Goal: Information Seeking & Learning: Learn about a topic

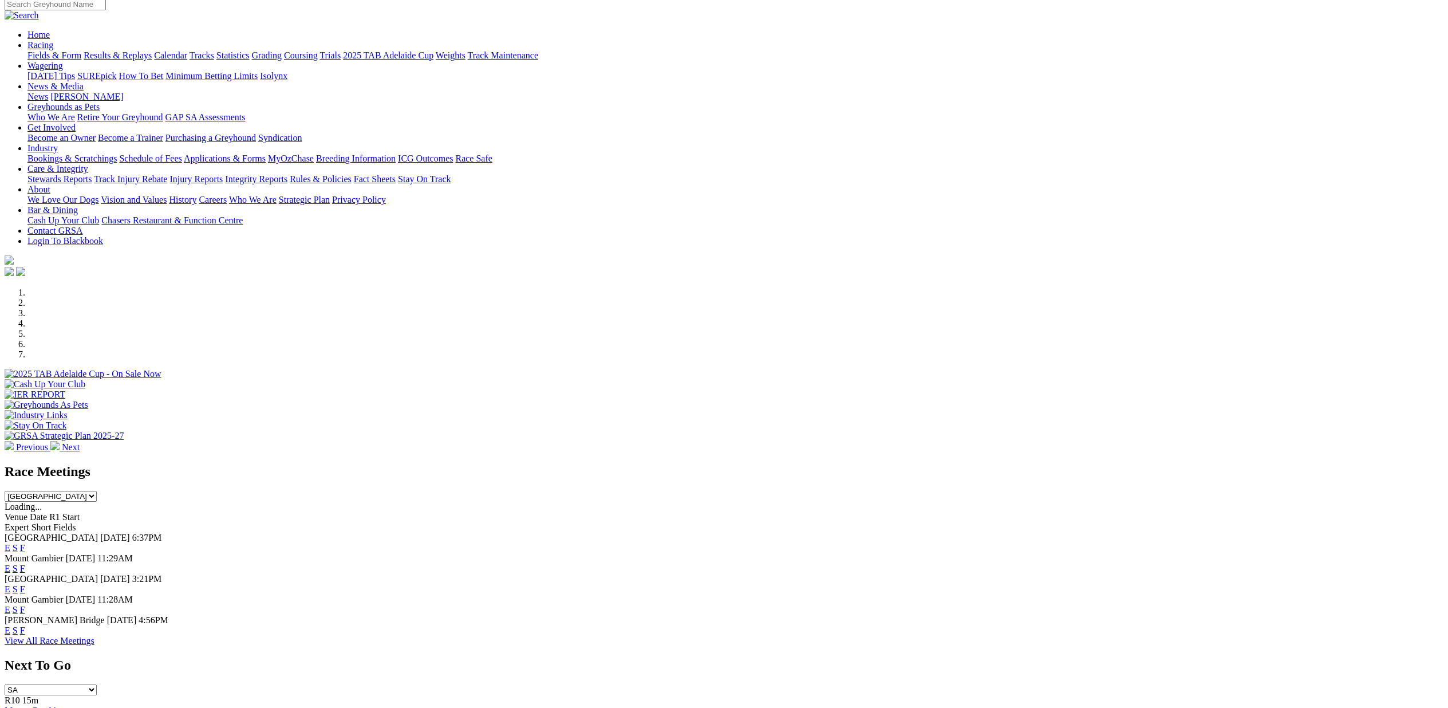
scroll to position [133, 0]
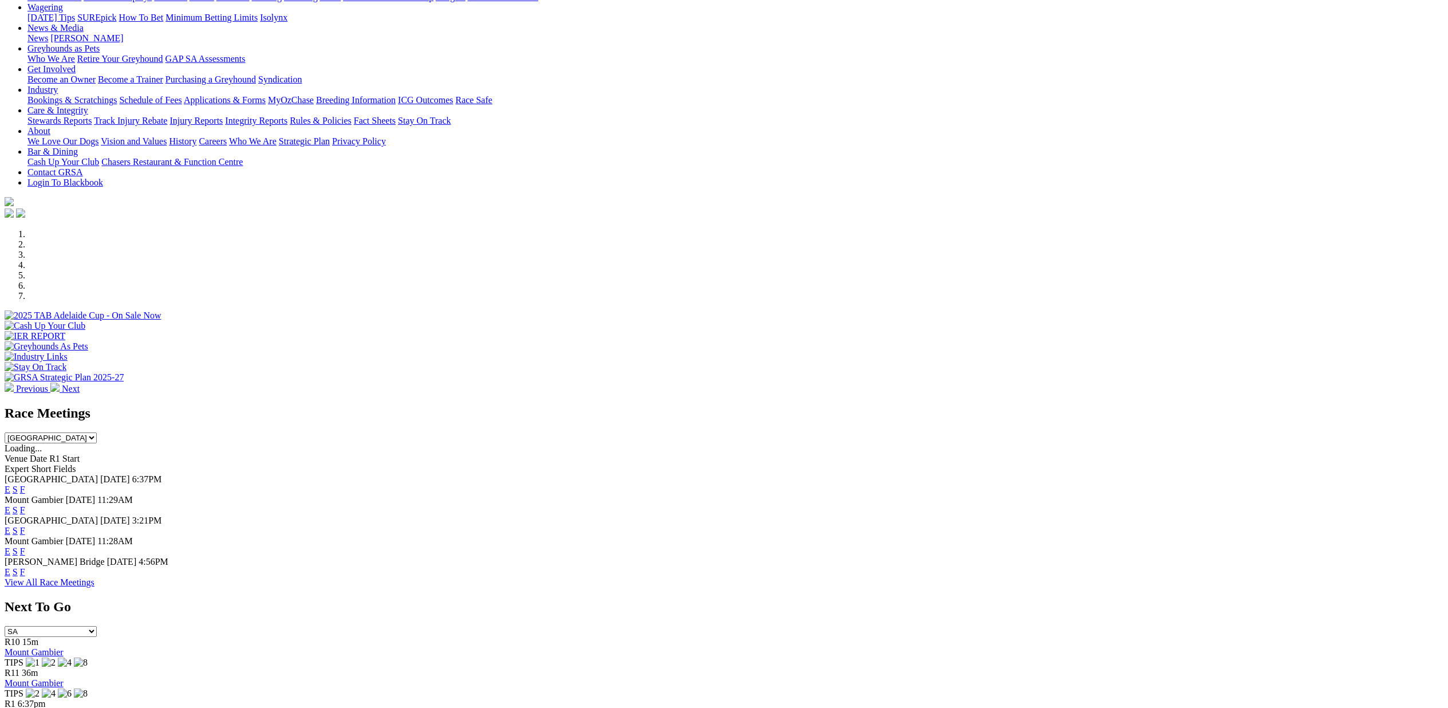
click at [94, 587] on link "View All Race Meetings" at bounding box center [50, 582] width 90 height 10
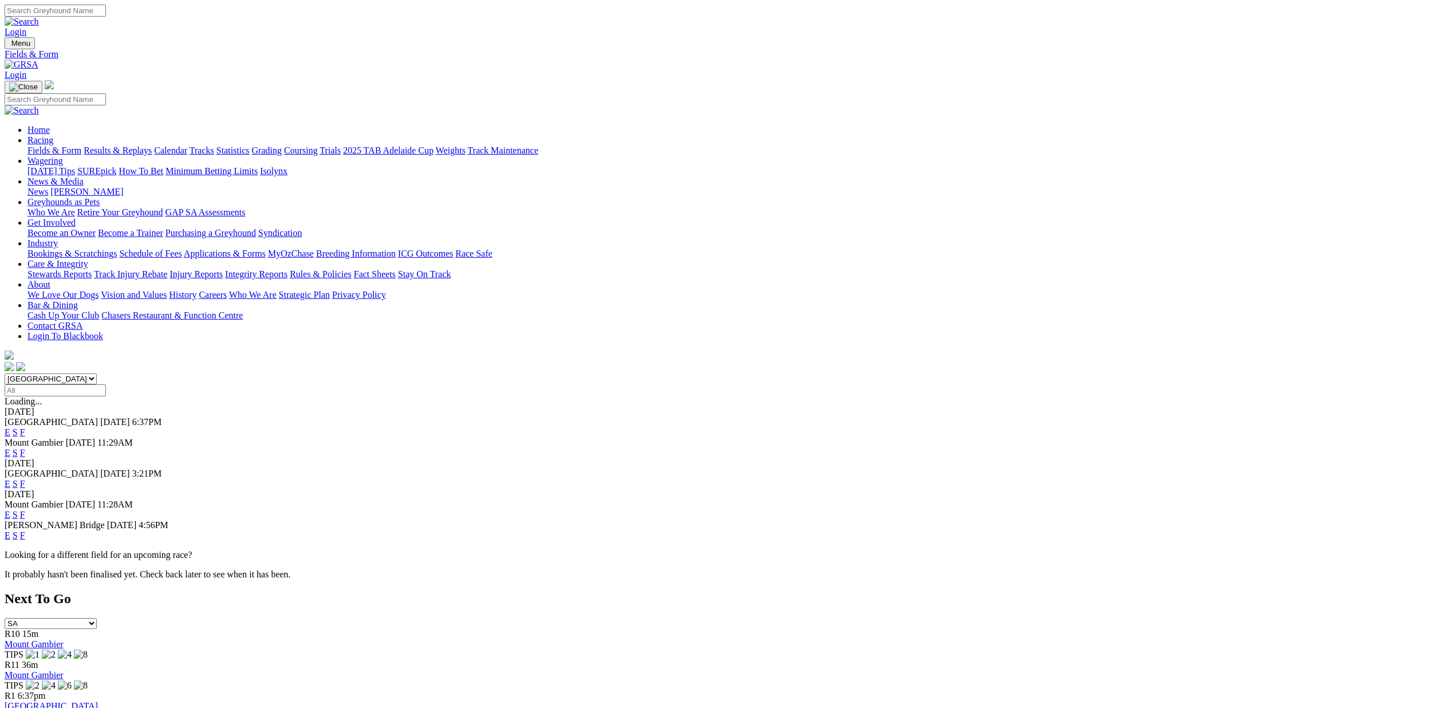
click at [81, 145] on link "Fields & Form" at bounding box center [54, 150] width 54 height 10
click at [97, 373] on select "South Australia New South Wales Northern Territory Queensland Tasmania Victoria…" at bounding box center [51, 378] width 92 height 11
select select "QLD"
click at [97, 373] on select "South Australia New South Wales Northern Territory Queensland Tasmania Victoria…" at bounding box center [51, 378] width 92 height 11
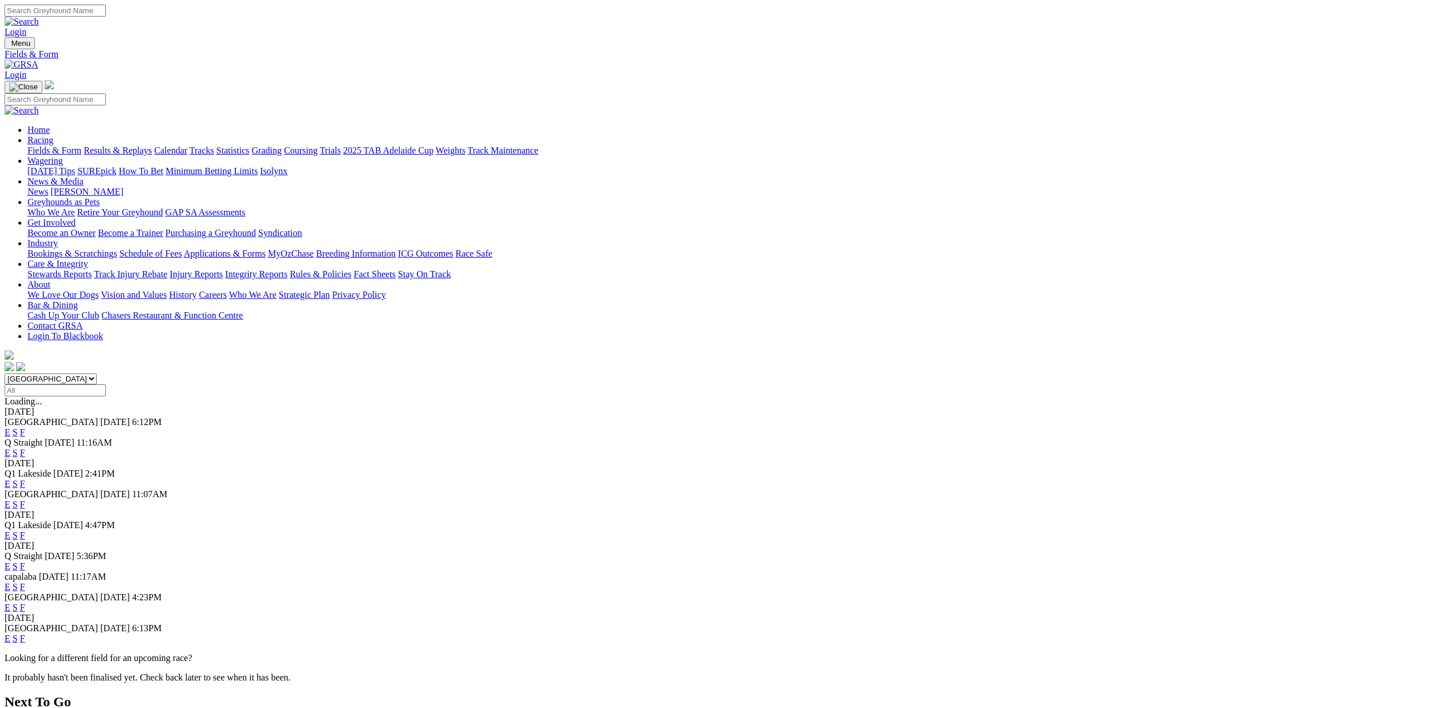
click at [10, 448] on link "E" at bounding box center [8, 453] width 6 height 10
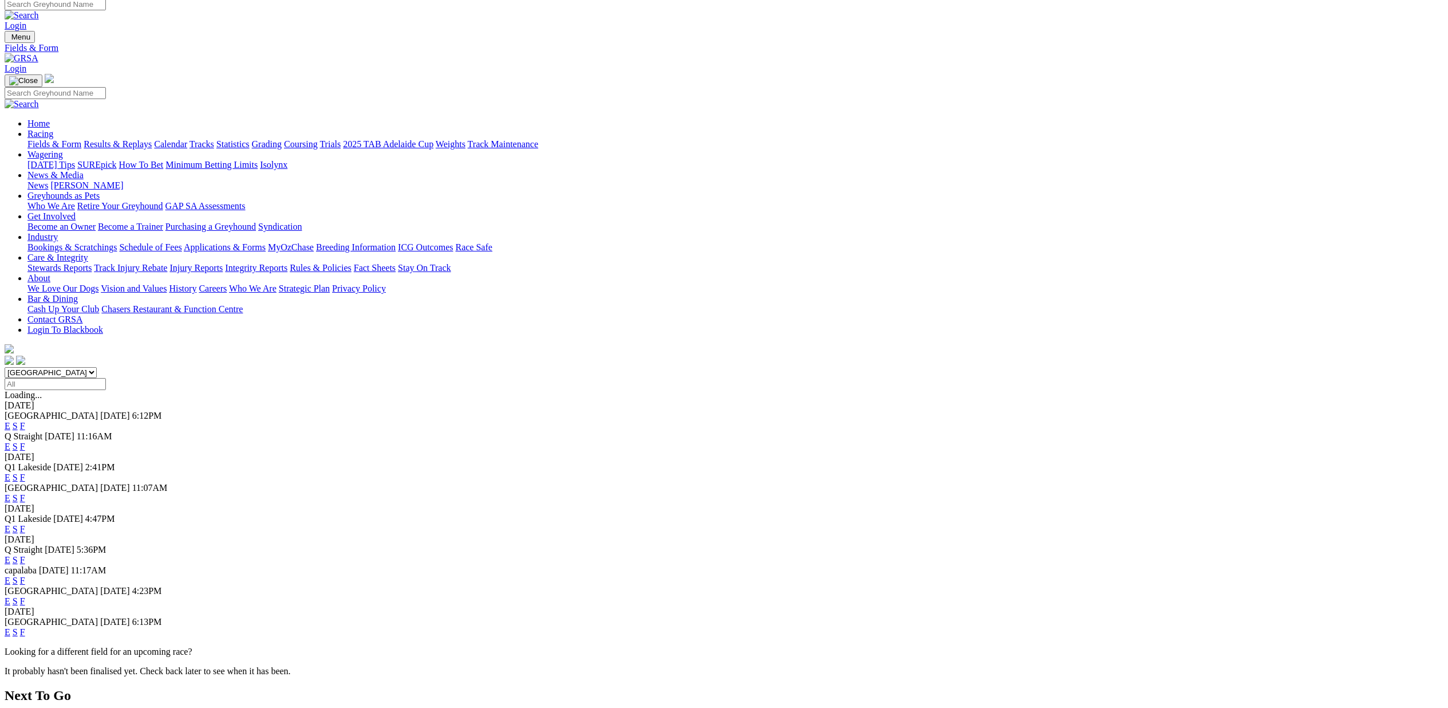
scroll to position [57, 0]
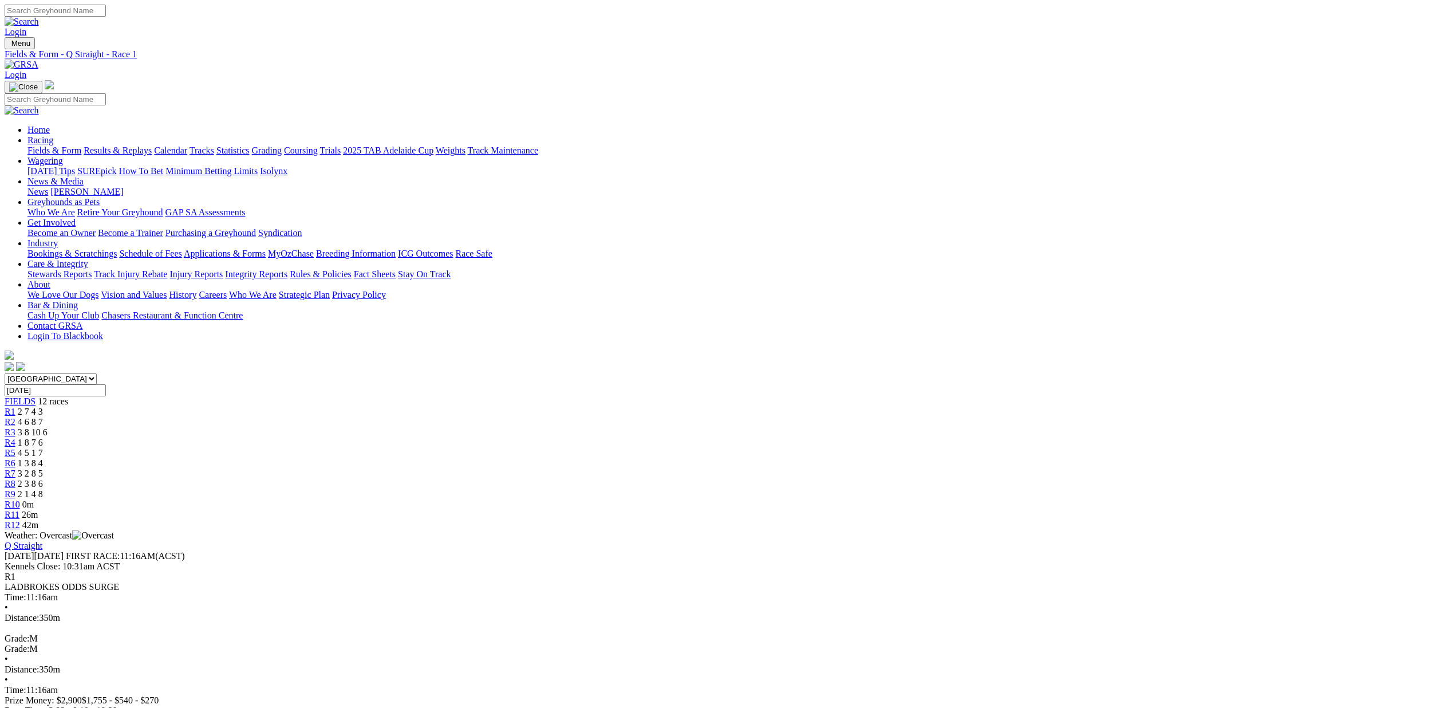
click at [34, 499] on span "0m" at bounding box center [27, 504] width 11 height 10
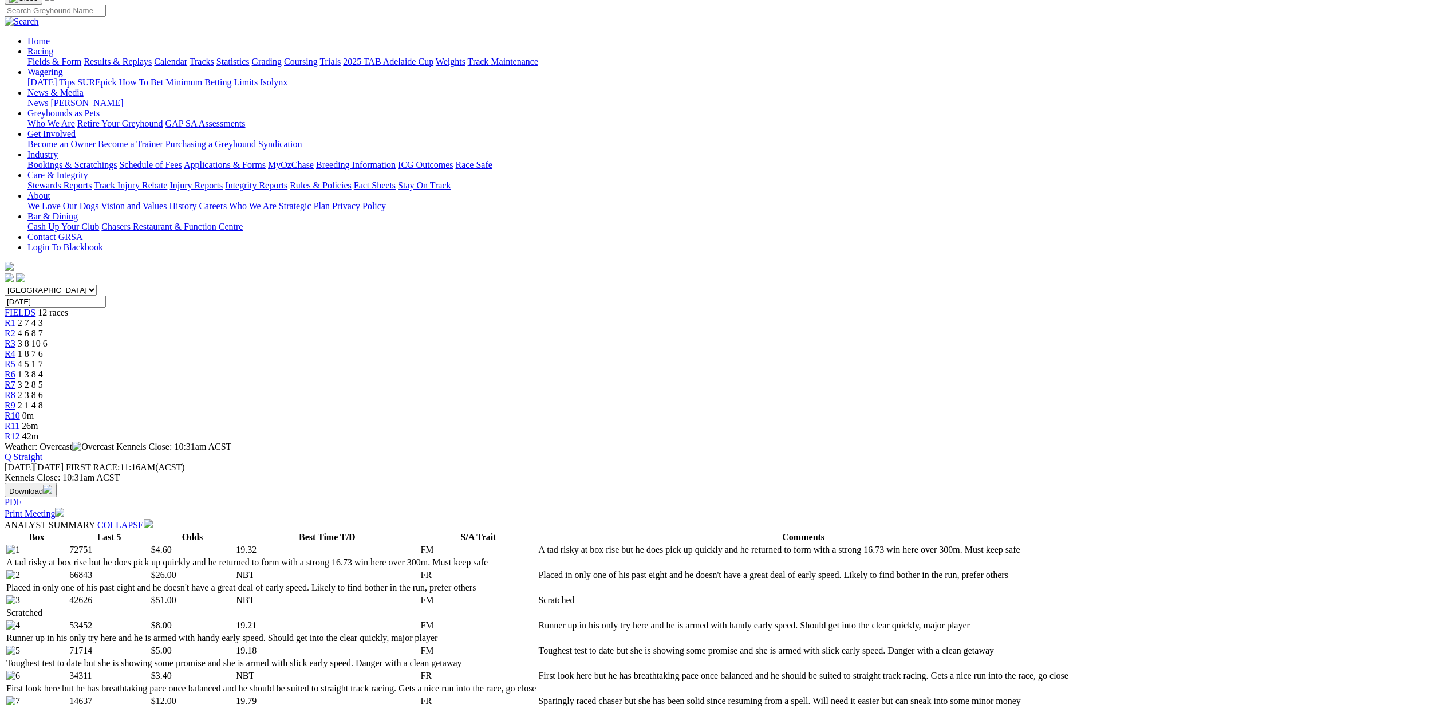
scroll to position [253, 0]
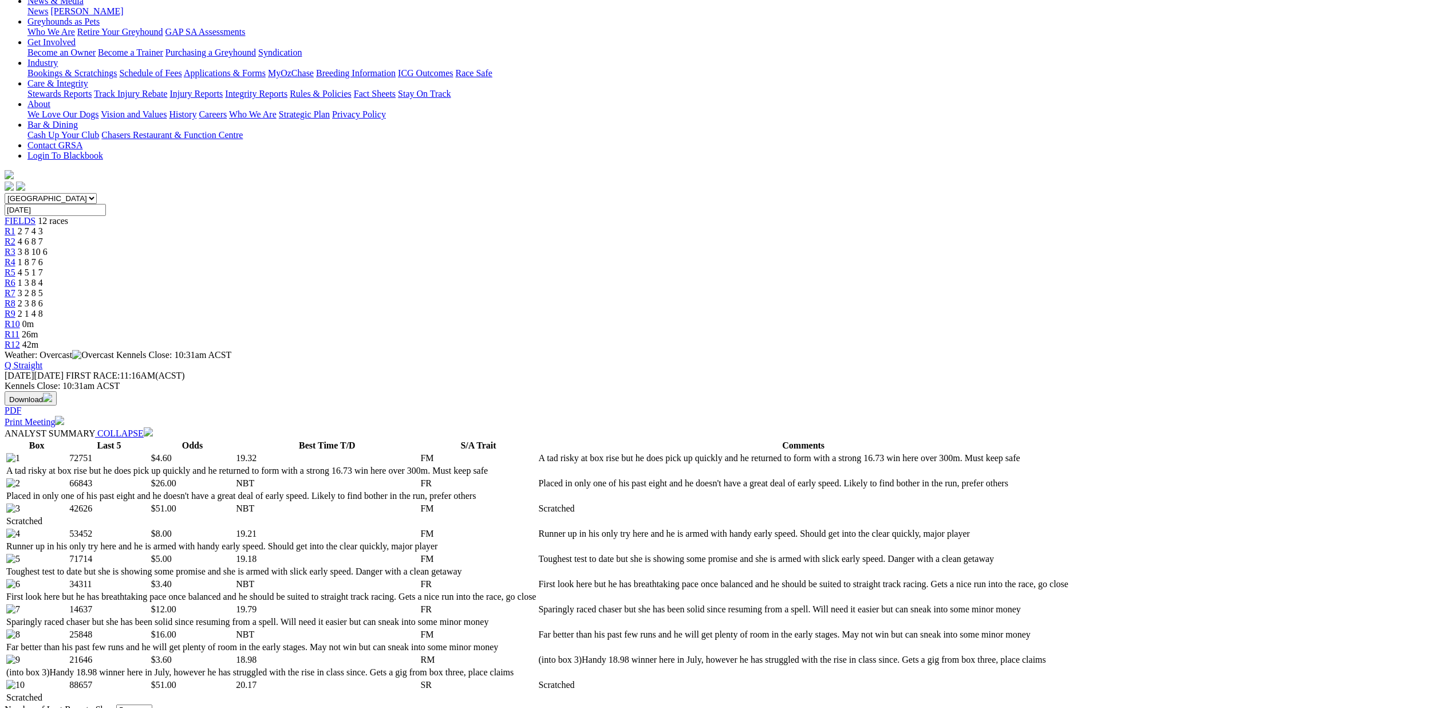
scroll to position [0, 0]
